Goal: Entertainment & Leisure: Consume media (video, audio)

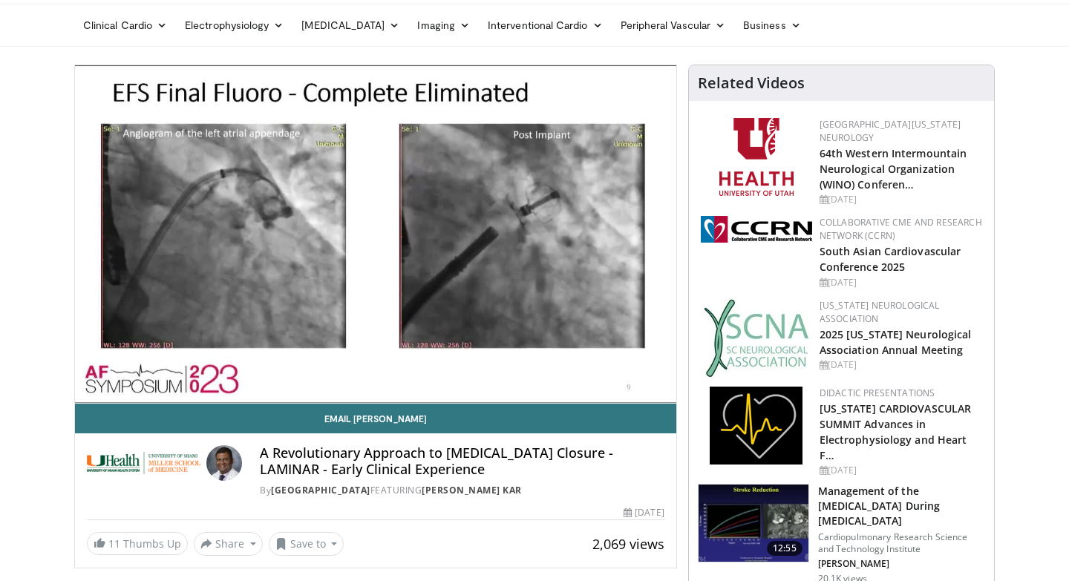
scroll to position [48, 0]
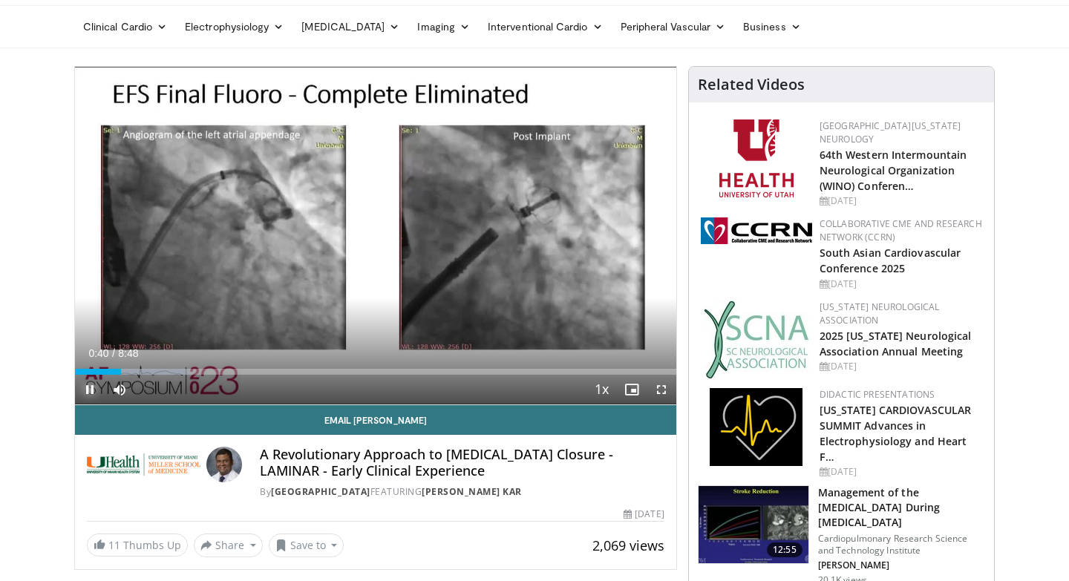
click at [88, 388] on span "Video Player" at bounding box center [90, 390] width 30 height 30
click at [88, 389] on span "Video Player" at bounding box center [90, 390] width 30 height 30
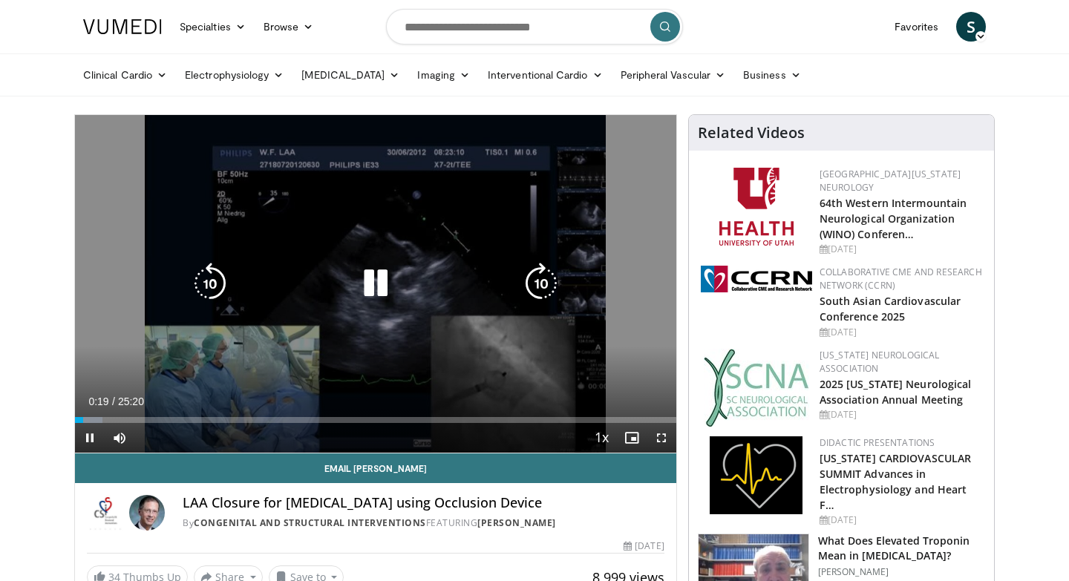
click at [379, 281] on icon "Video Player" at bounding box center [376, 284] width 42 height 42
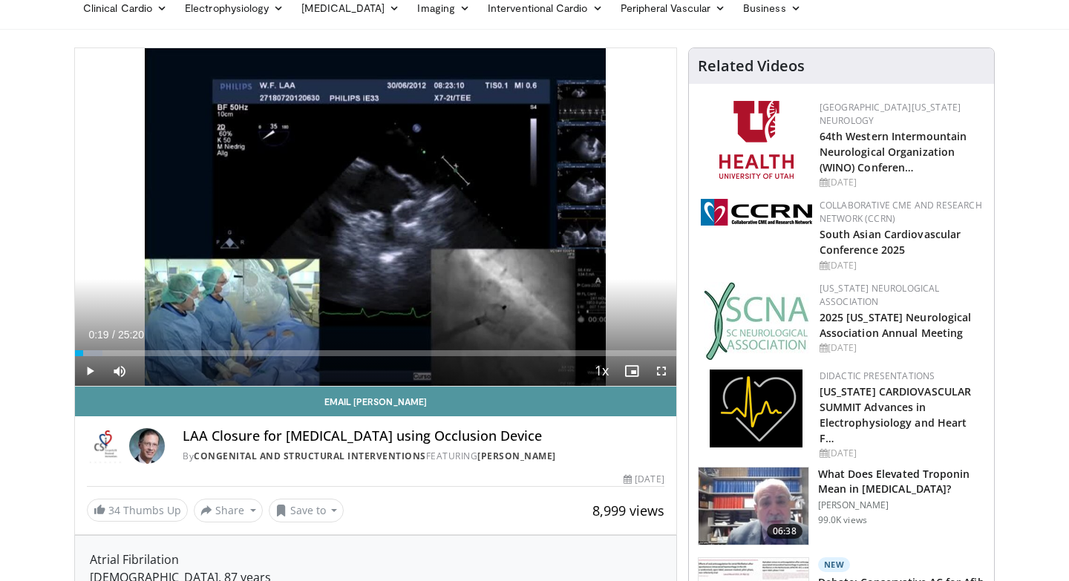
scroll to position [72, 0]
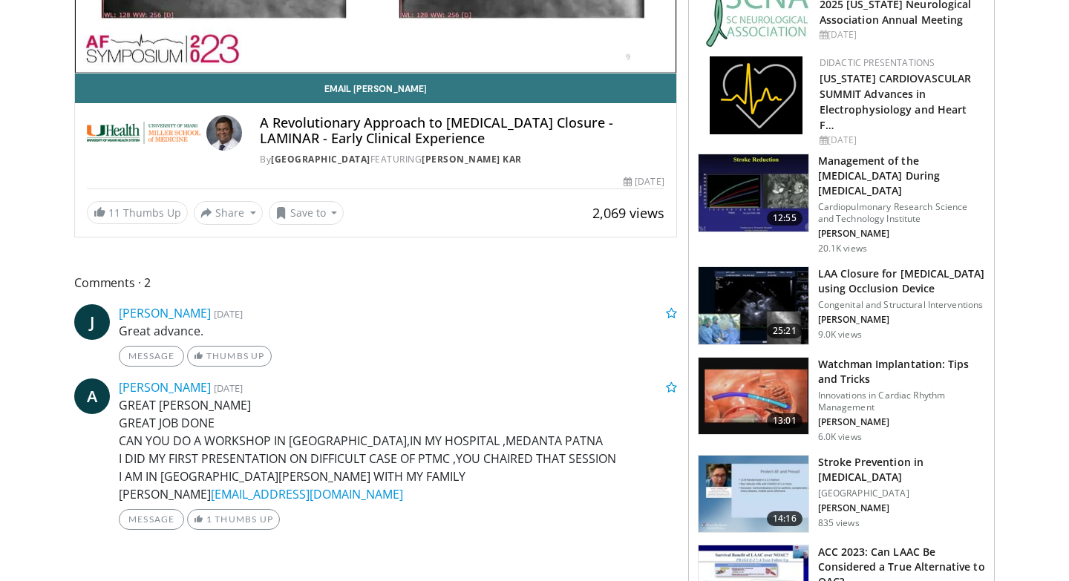
scroll to position [416, 0]
